Goal: Find specific page/section: Find specific page/section

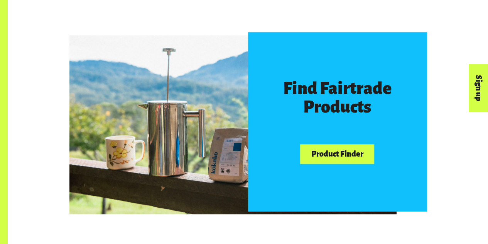
scroll to position [463, 0]
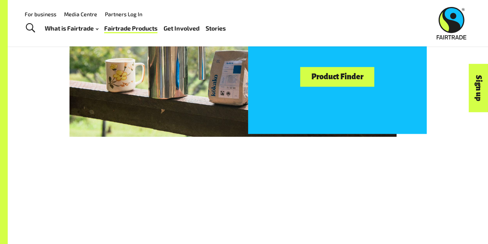
click at [323, 80] on link "Product Finder" at bounding box center [337, 77] width 74 height 20
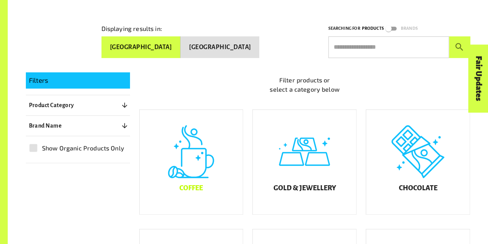
scroll to position [154, 0]
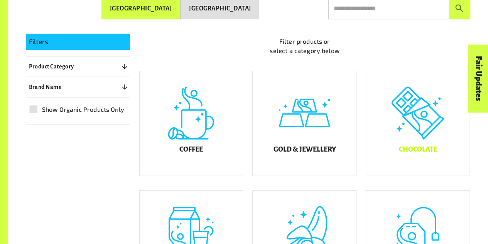
click at [419, 125] on div "Chocolate" at bounding box center [417, 123] width 103 height 104
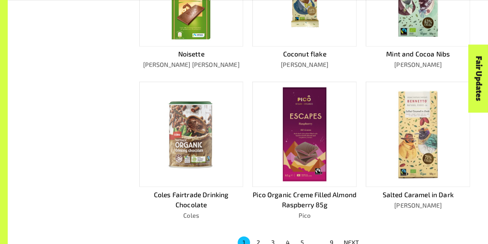
scroll to position [503, 0]
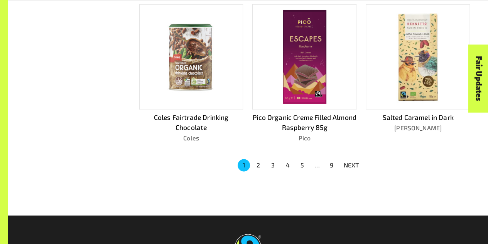
click at [349, 161] on p "NEXT" at bounding box center [351, 164] width 15 height 9
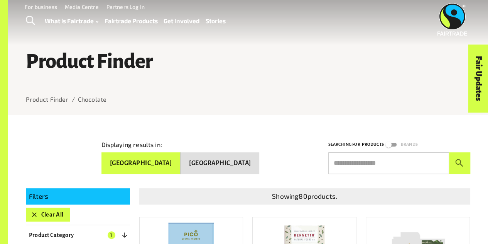
scroll to position [116, 0]
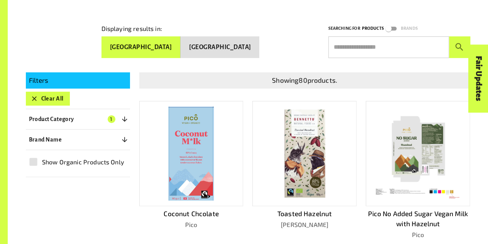
click at [226, 46] on button "New Zealand" at bounding box center [220, 47] width 79 height 22
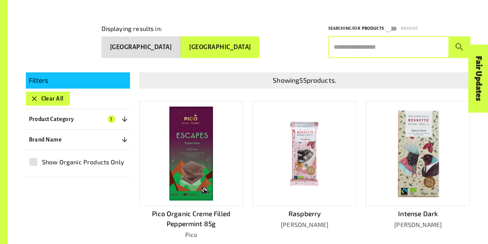
click at [361, 49] on input "text" at bounding box center [389, 47] width 121 height 22
click at [449, 36] on button "submit" at bounding box center [459, 47] width 21 height 22
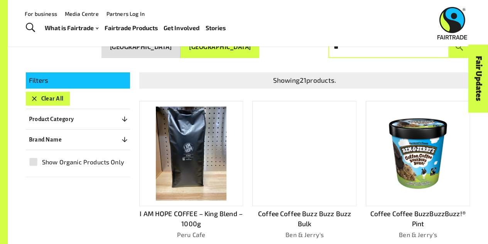
type input "*"
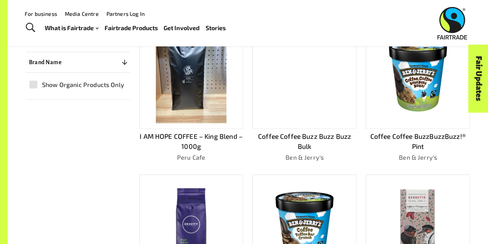
scroll to position [0, 0]
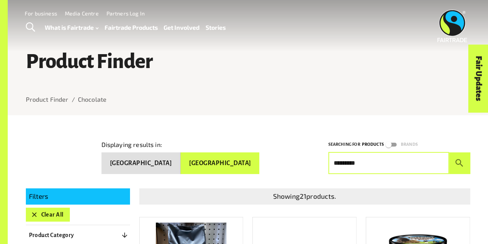
type input "*********"
click at [449, 152] on button "submit" at bounding box center [459, 163] width 21 height 22
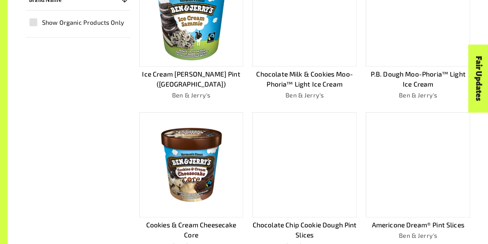
scroll to position [270, 0]
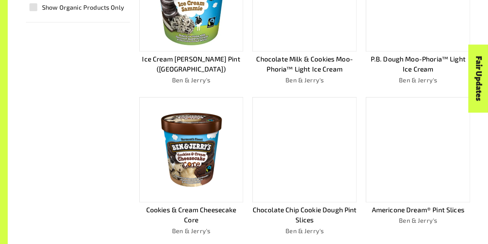
click at [318, 183] on div at bounding box center [304, 149] width 104 height 105
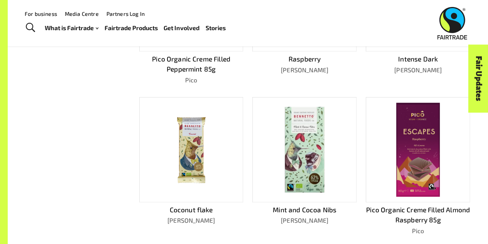
scroll to position [77, 0]
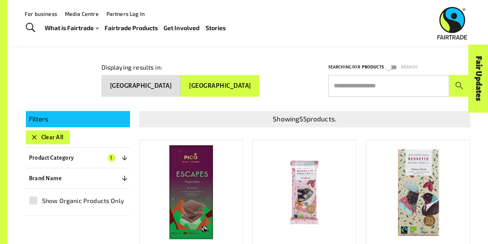
click at [125, 174] on icon "button" at bounding box center [125, 178] width 8 height 8
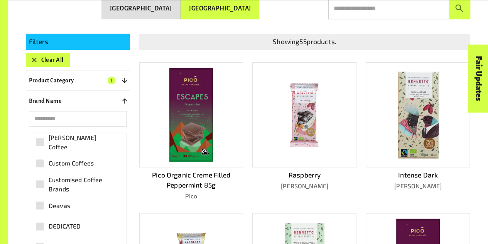
scroll to position [579, 0]
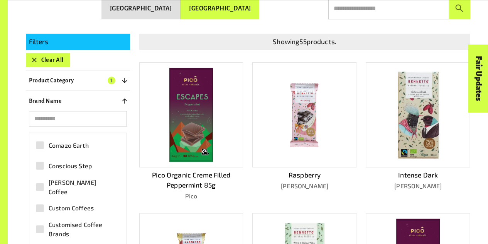
click at [79, 186] on span "Cottle Coffee" at bounding box center [83, 187] width 68 height 19
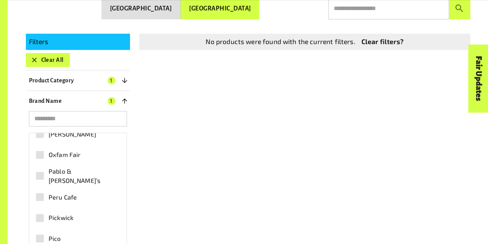
scroll to position [1853, 0]
